Goal: Register for event/course

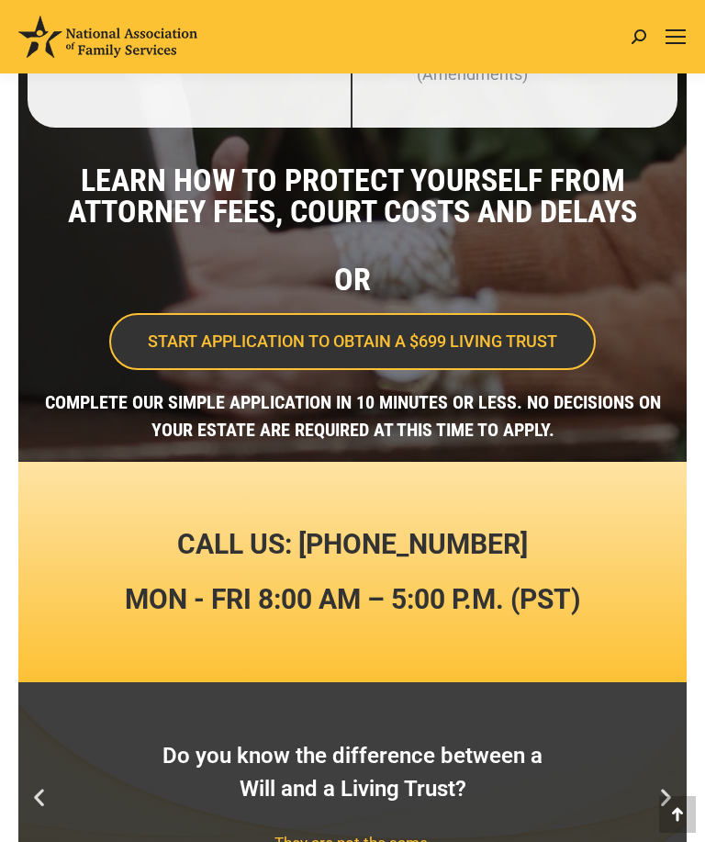
scroll to position [657, 0]
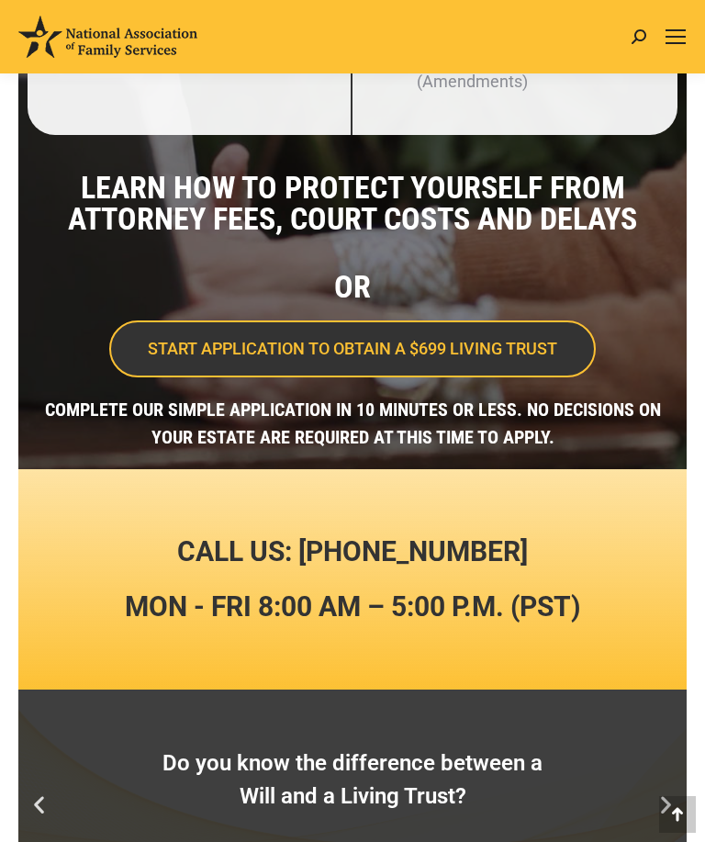
click at [534, 357] on span "START APPLICATION TO OBTAIN A $699 LIVING TRUST" at bounding box center [353, 349] width 410 height 17
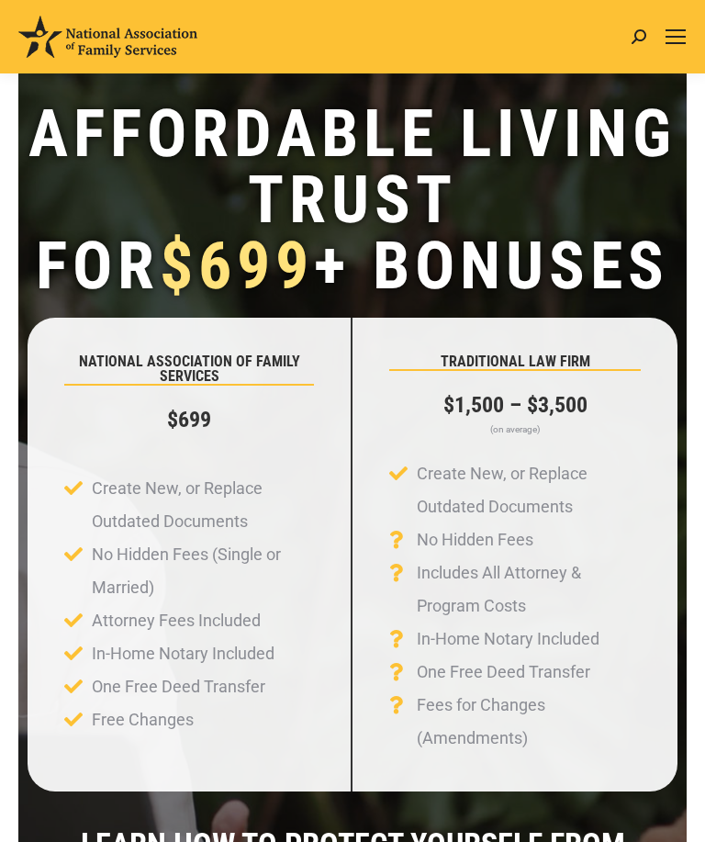
scroll to position [0, 0]
click at [681, 34] on div "Mobile menu icon" at bounding box center [676, 36] width 20 height 15
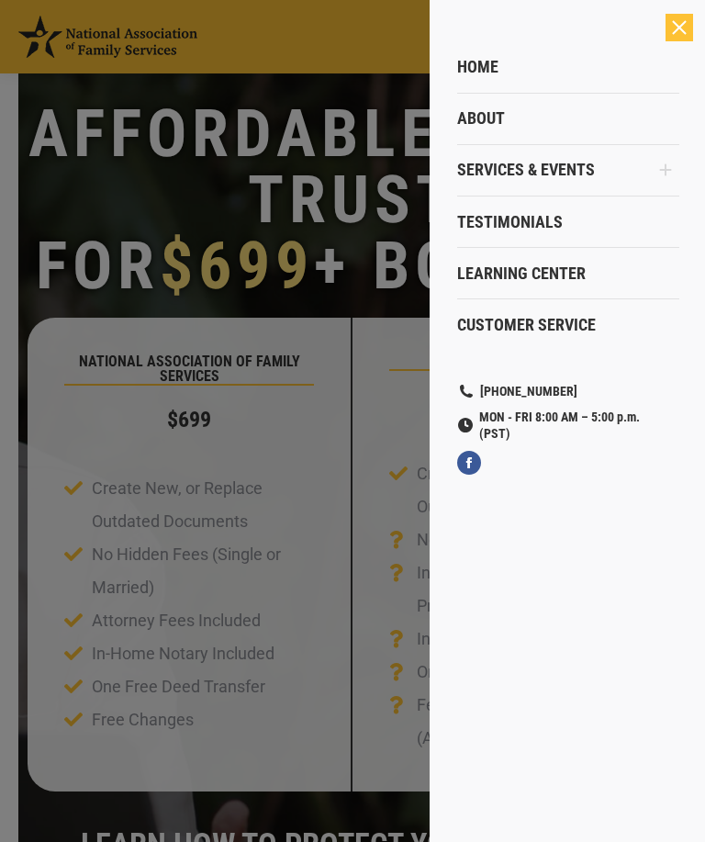
scroll to position [0, 250]
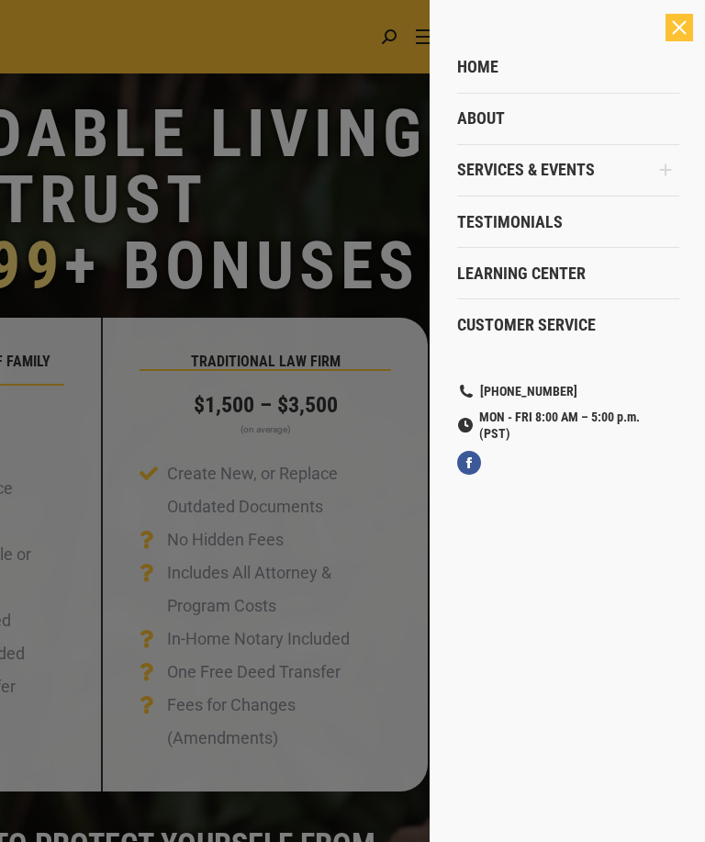
click at [674, 164] on icon "Main Menu" at bounding box center [666, 170] width 28 height 46
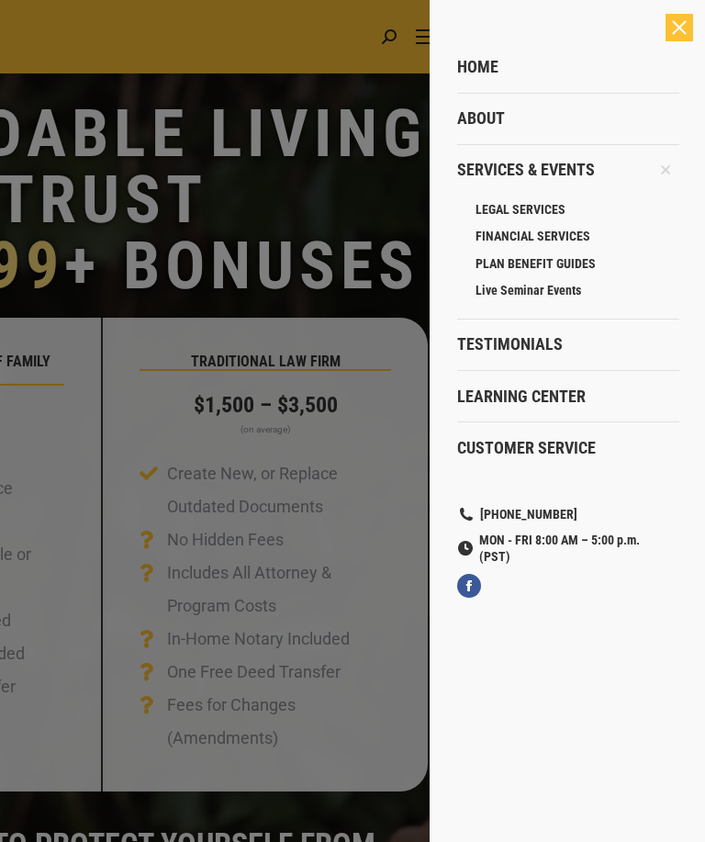
click at [526, 290] on span "Live Seminar Events" at bounding box center [529, 290] width 106 height 17
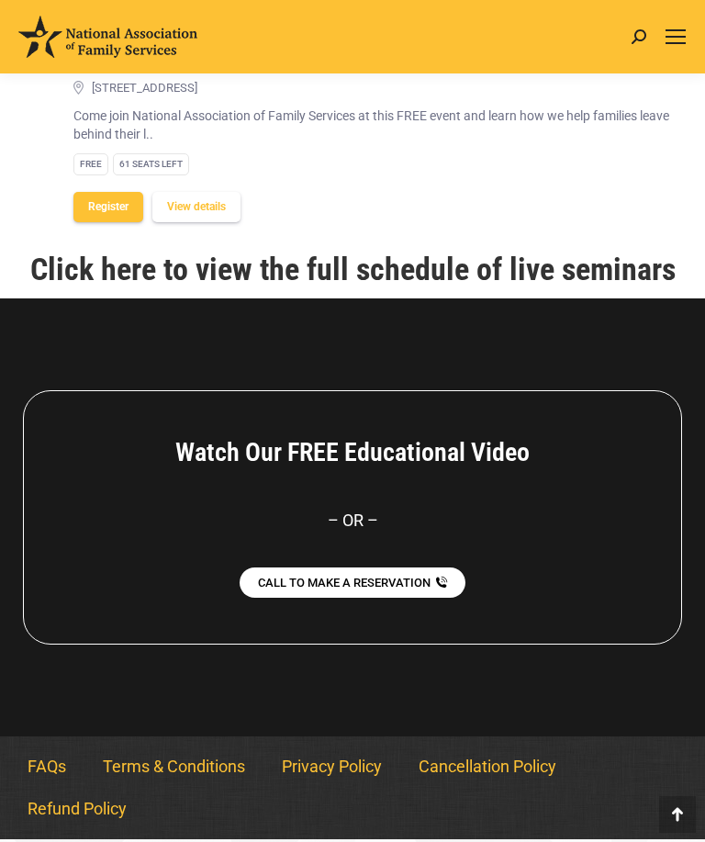
scroll to position [2483, 0]
click at [434, 287] on link "Click here to view the full schedule of live seminars" at bounding box center [353, 269] width 646 height 37
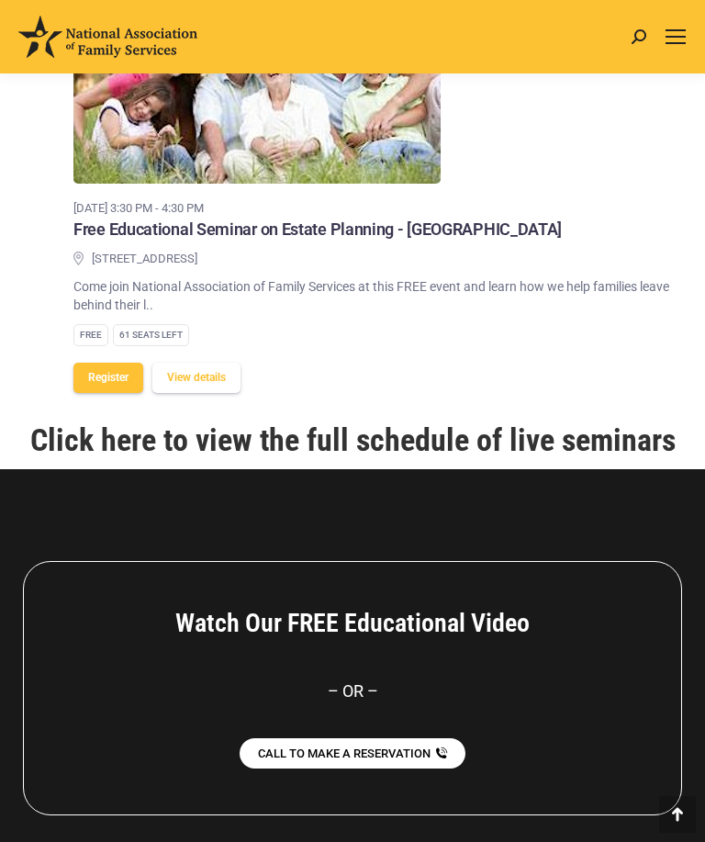
scroll to position [2315, 0]
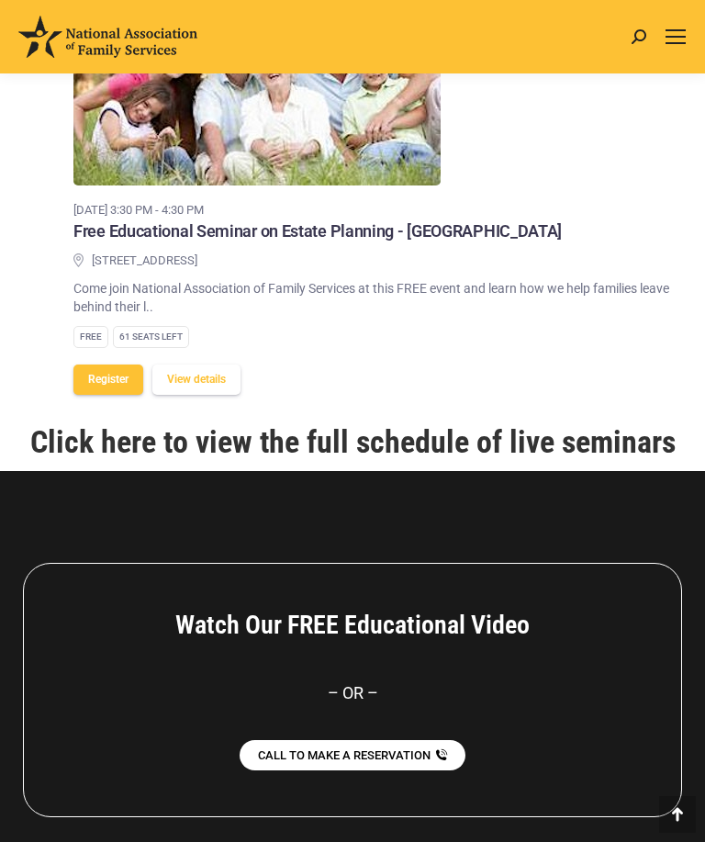
click at [95, 395] on button "Register" at bounding box center [108, 380] width 70 height 30
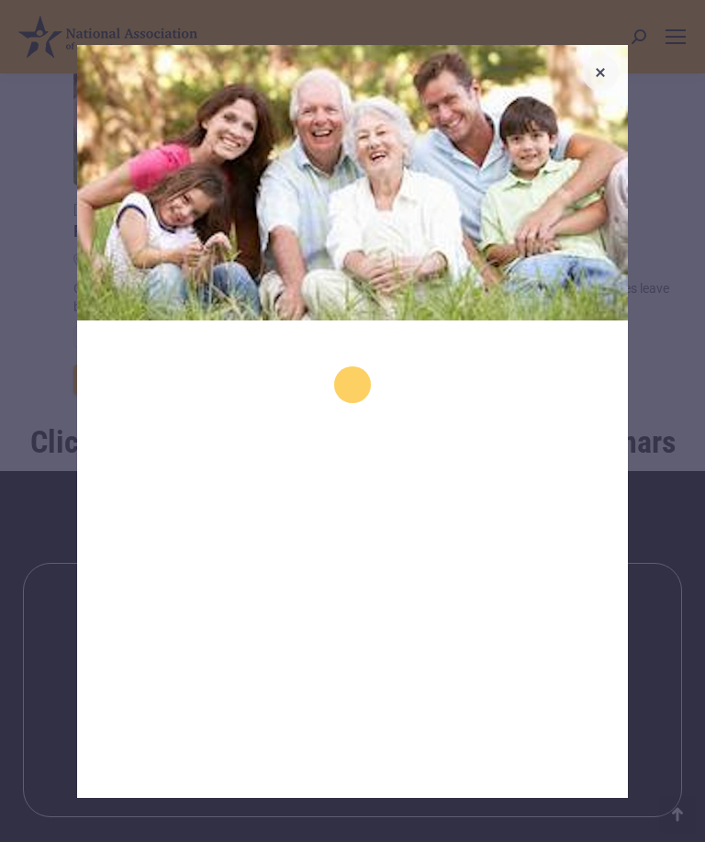
click at [601, 66] on icon "button" at bounding box center [601, 73] width 22 height 22
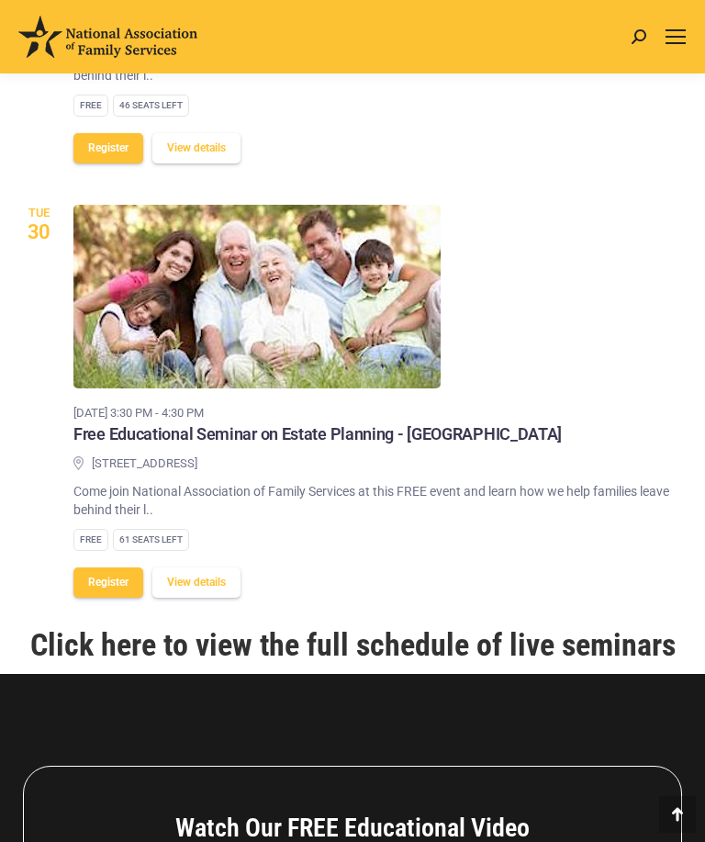
scroll to position [2111, 0]
